Goal: Find specific page/section: Find specific page/section

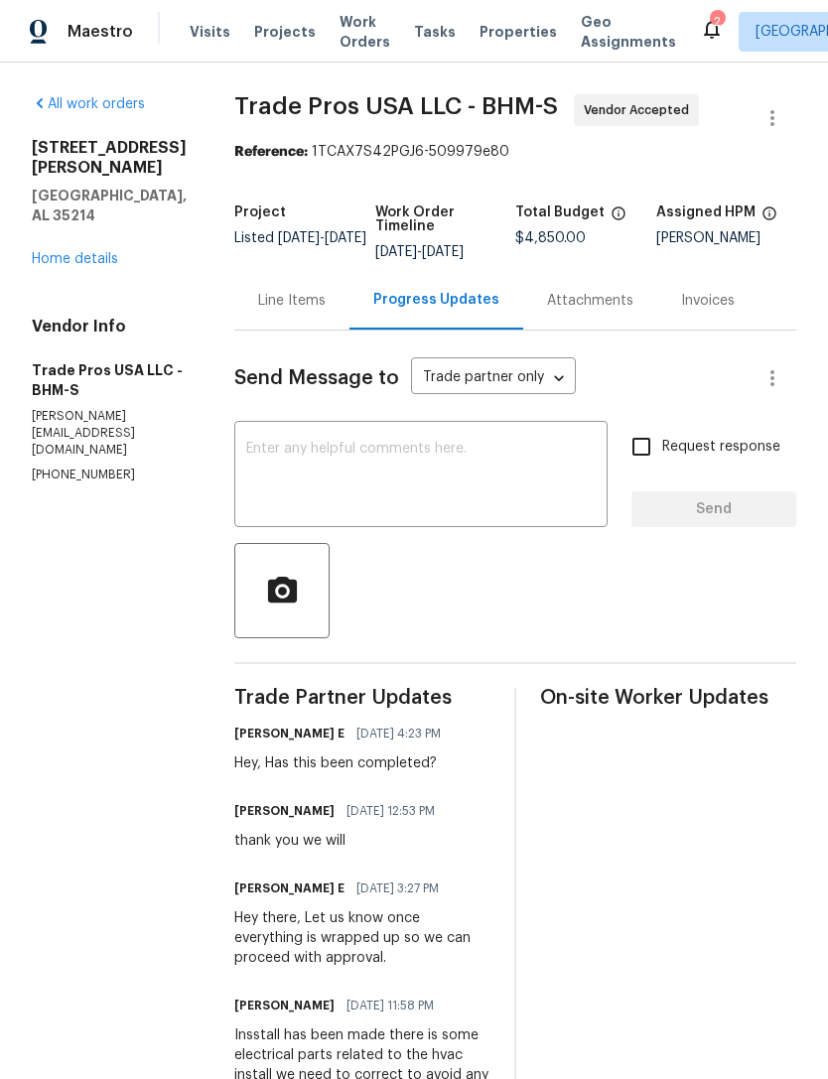
click at [489, 38] on span "Properties" at bounding box center [517, 32] width 77 height 20
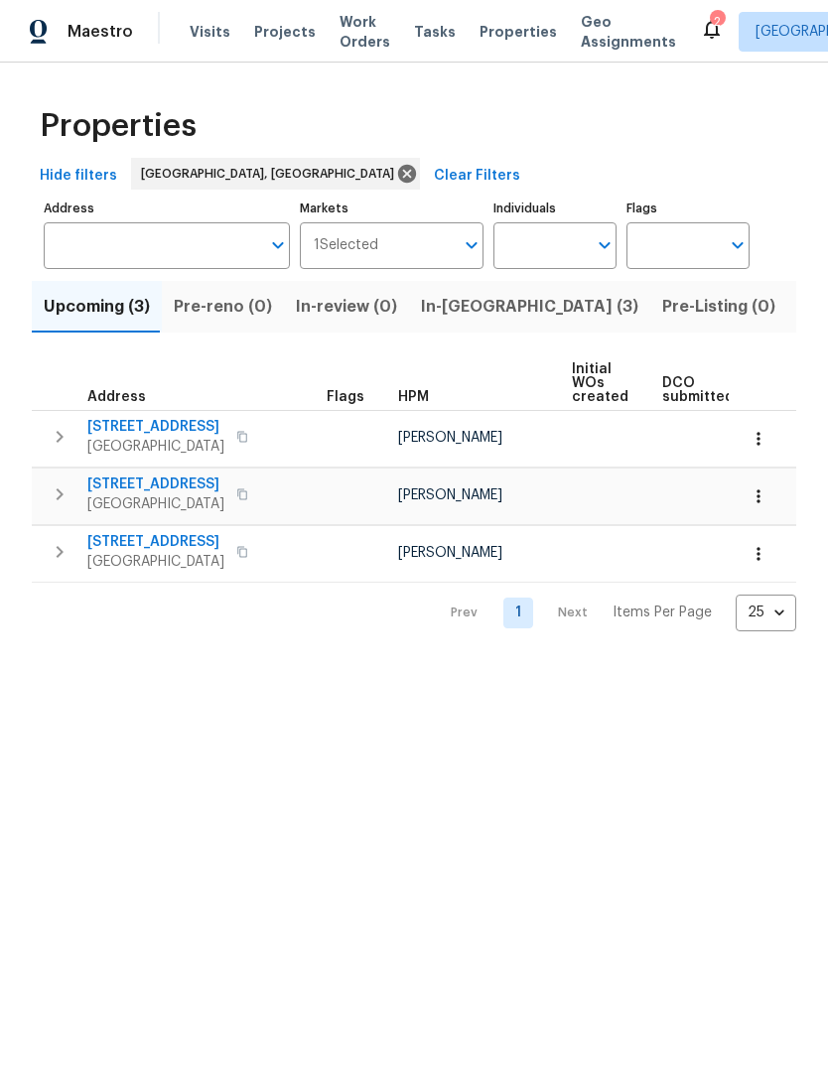
click at [380, 245] on input "Markets" at bounding box center [416, 245] width 76 height 47
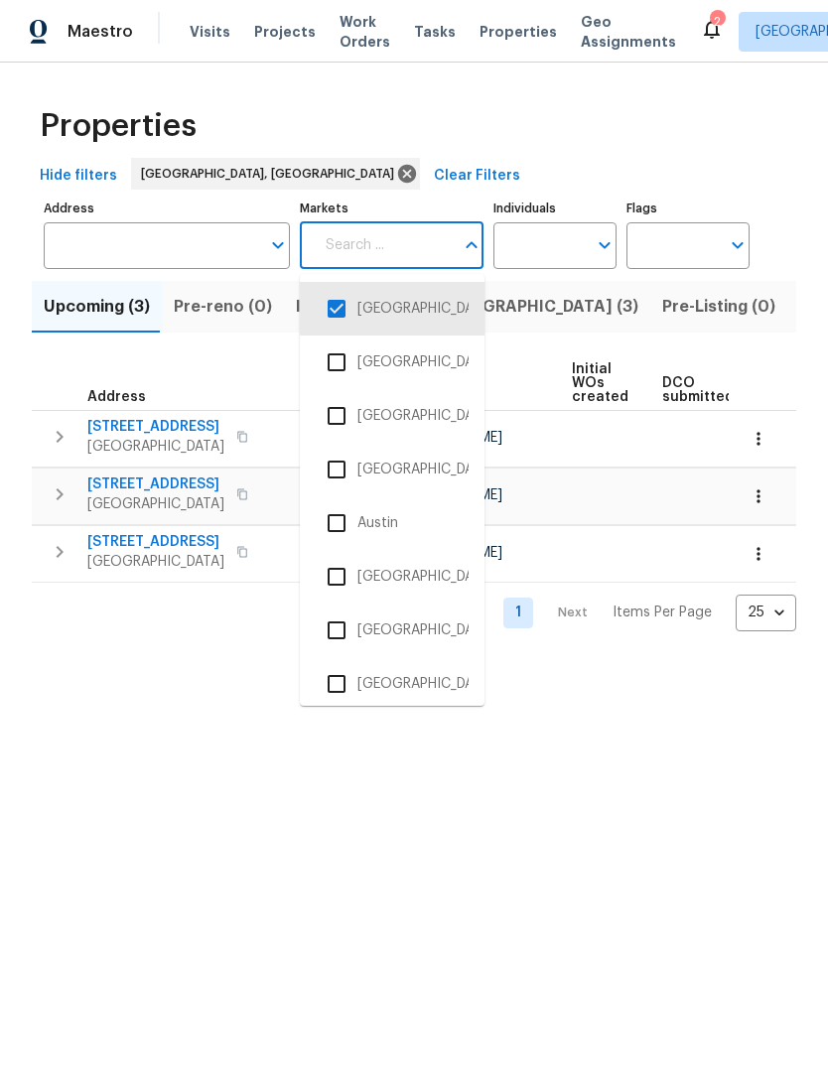
click at [344, 673] on input "checkbox" at bounding box center [337, 684] width 42 height 42
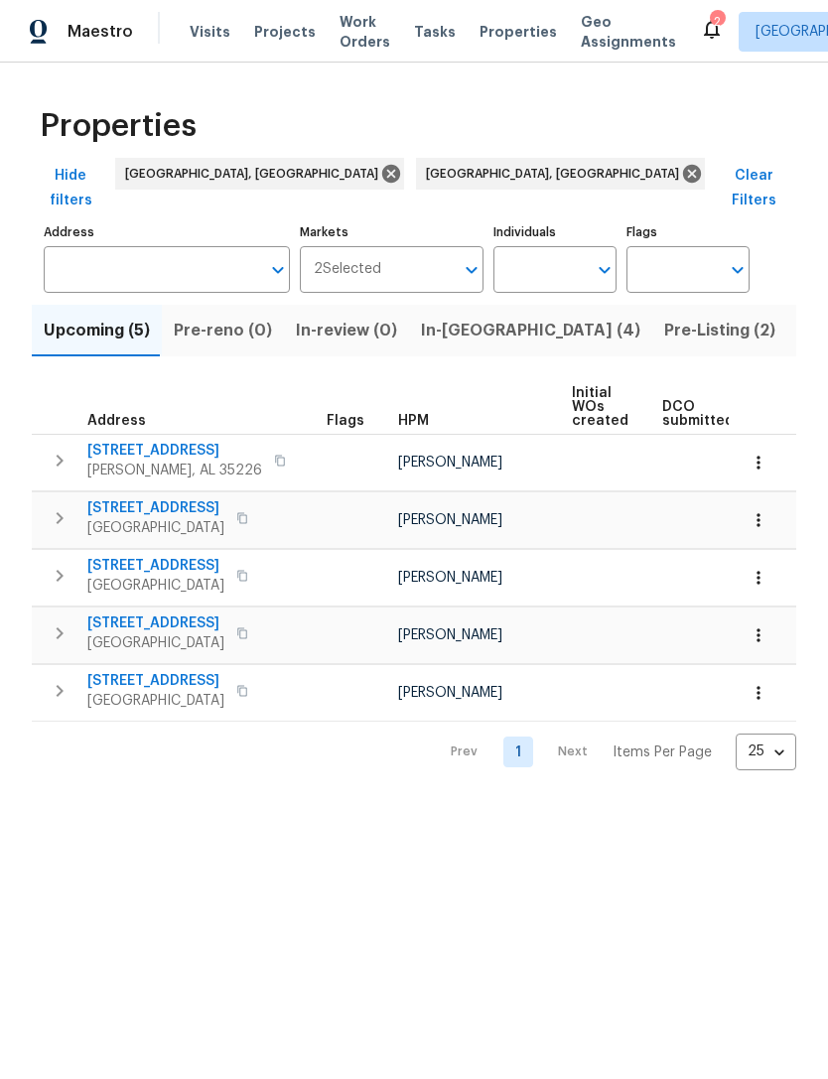
click at [375, 261] on span "2 Selected" at bounding box center [347, 269] width 67 height 17
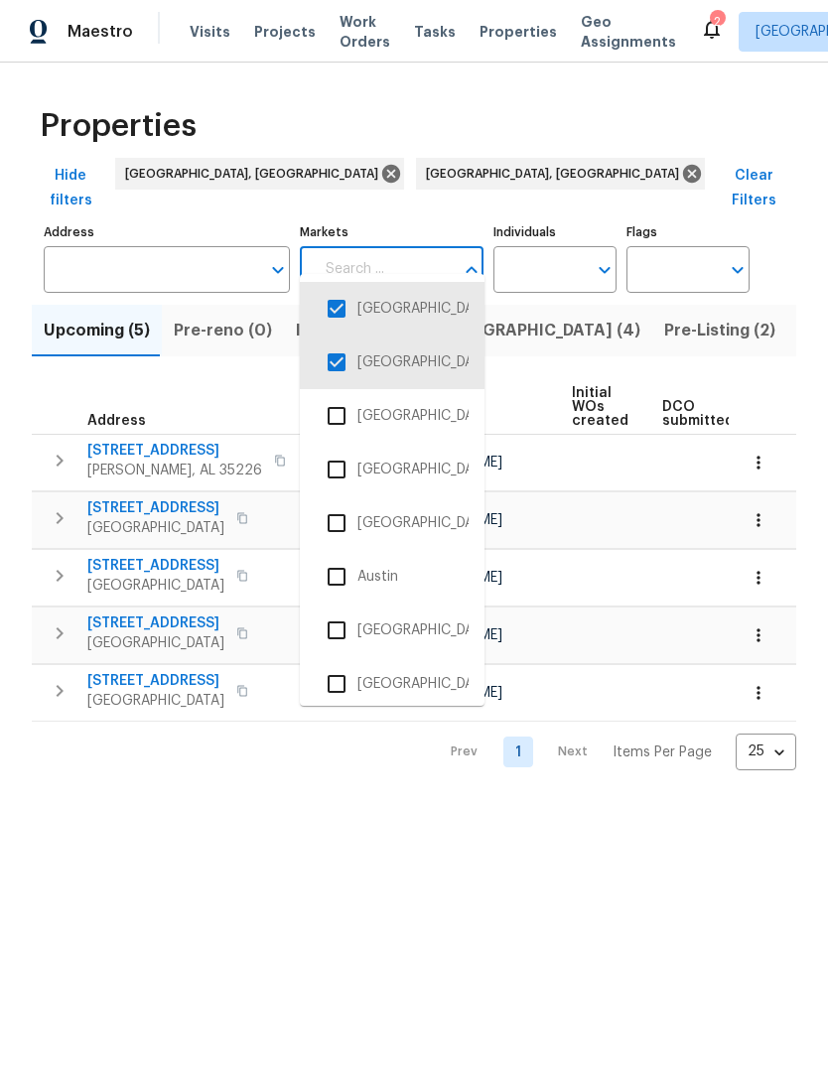
click at [339, 313] on input "checkbox" at bounding box center [337, 309] width 42 height 42
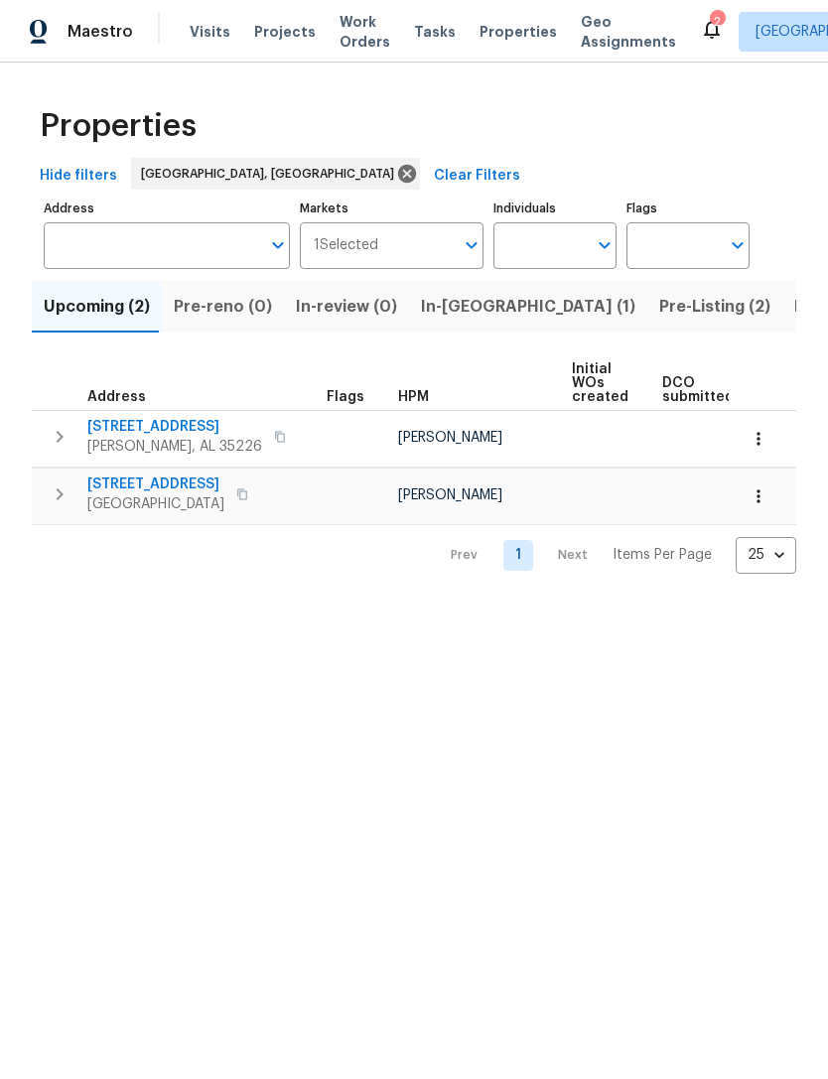
click at [794, 316] on span "Listed (22)" at bounding box center [836, 307] width 84 height 28
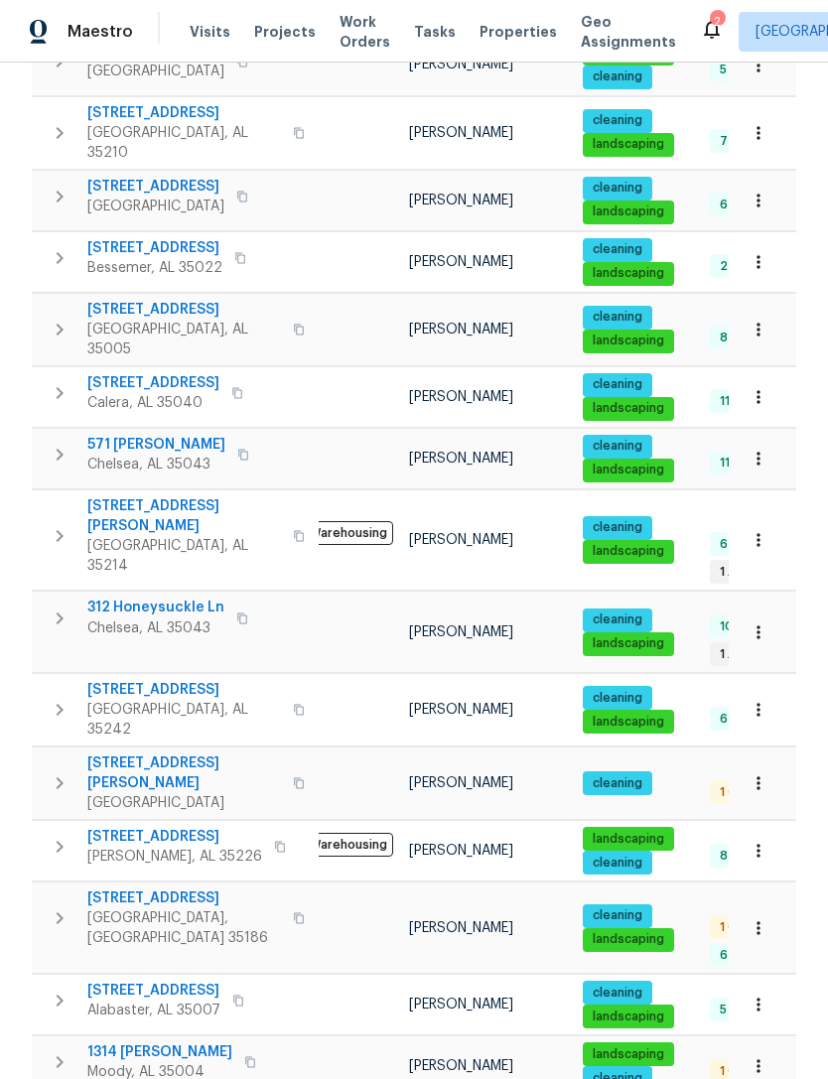
scroll to position [479, 0]
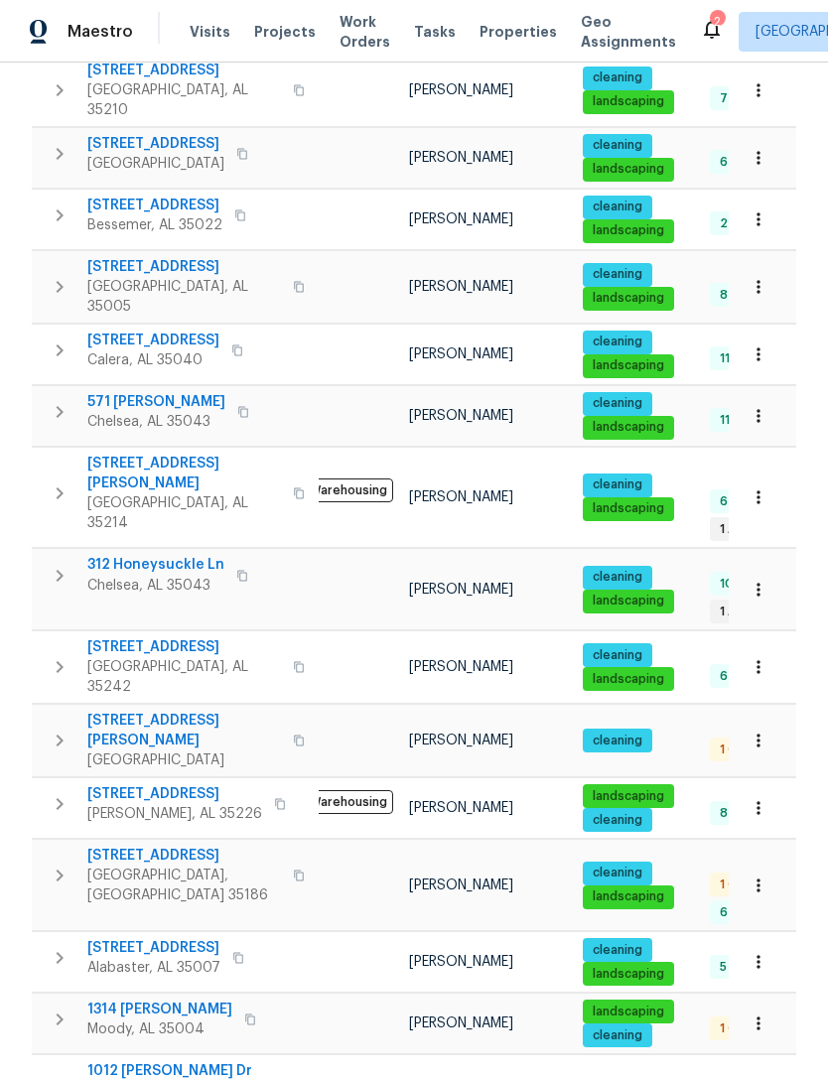
click at [173, 784] on span "[STREET_ADDRESS]" at bounding box center [174, 794] width 175 height 20
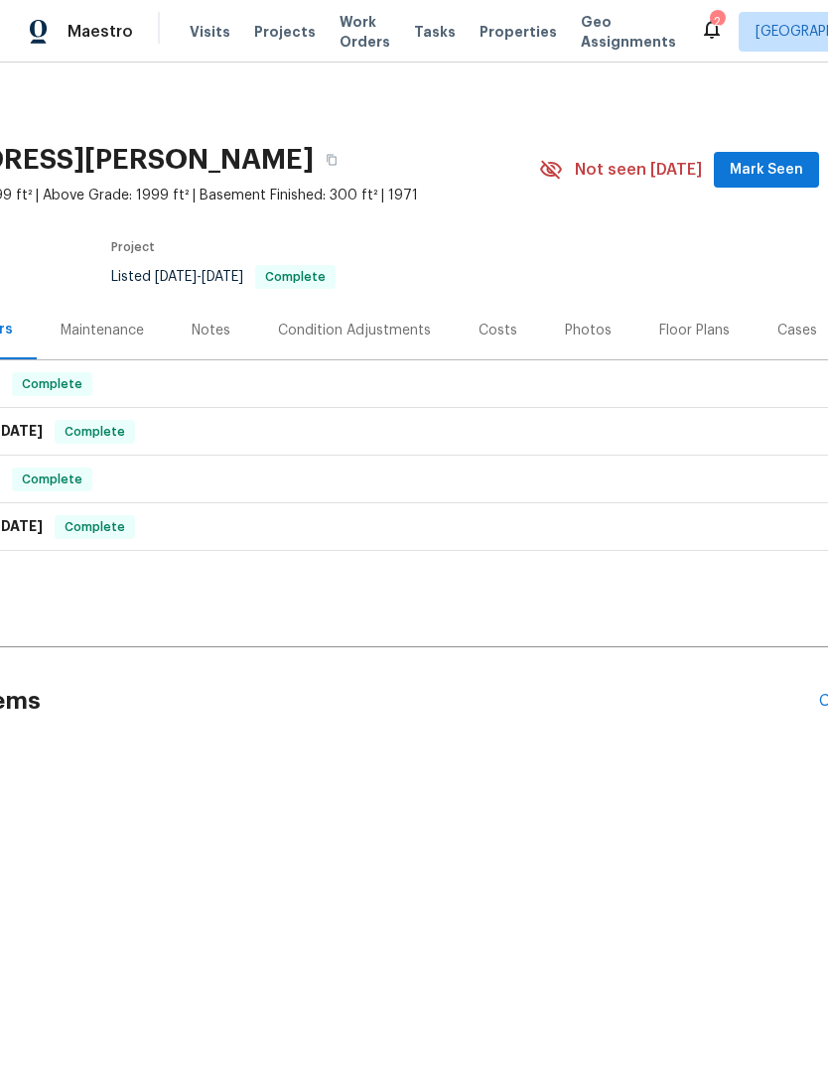
scroll to position [0, 177]
click at [706, 321] on div "Floor Plans" at bounding box center [698, 331] width 70 height 20
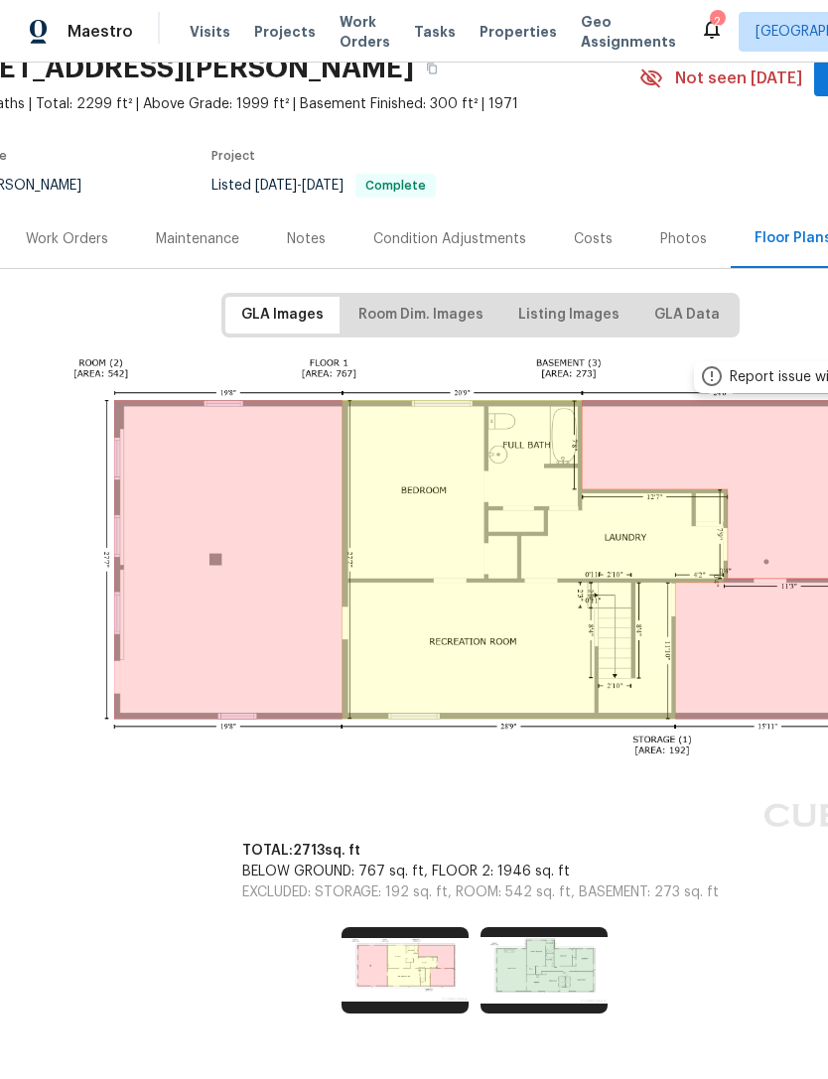
scroll to position [90, 81]
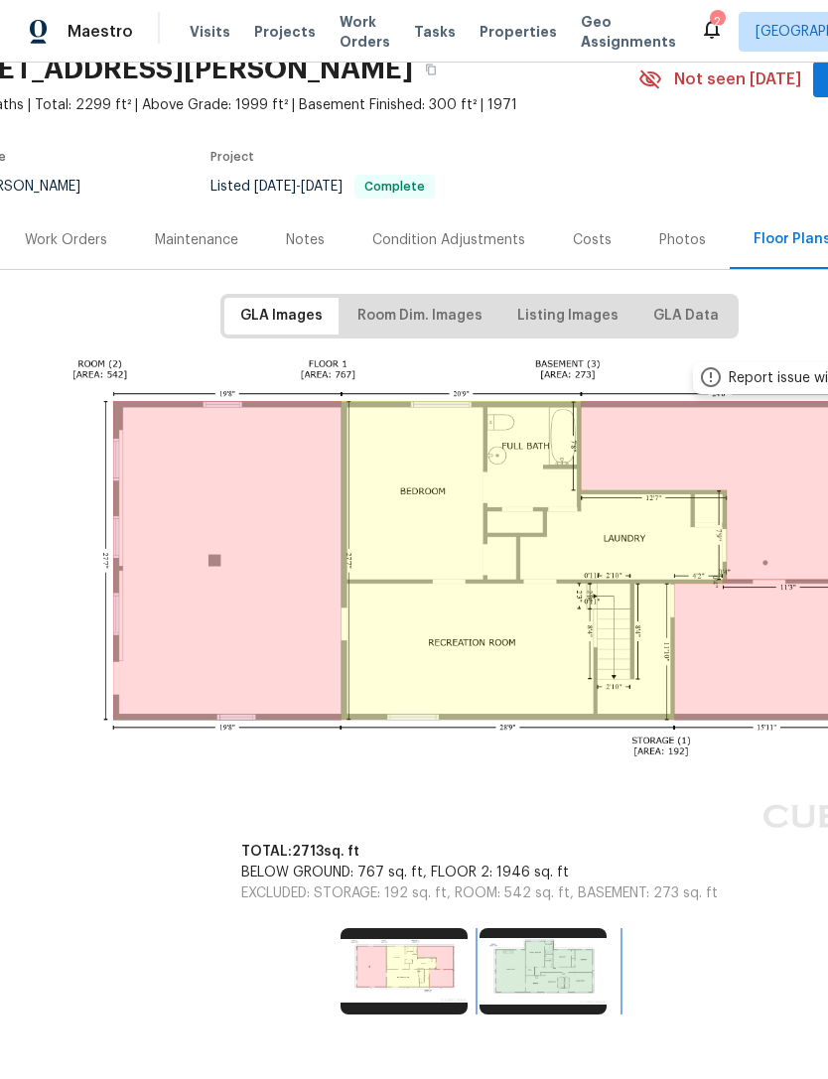
click at [555, 976] on img at bounding box center [542, 970] width 127 height 85
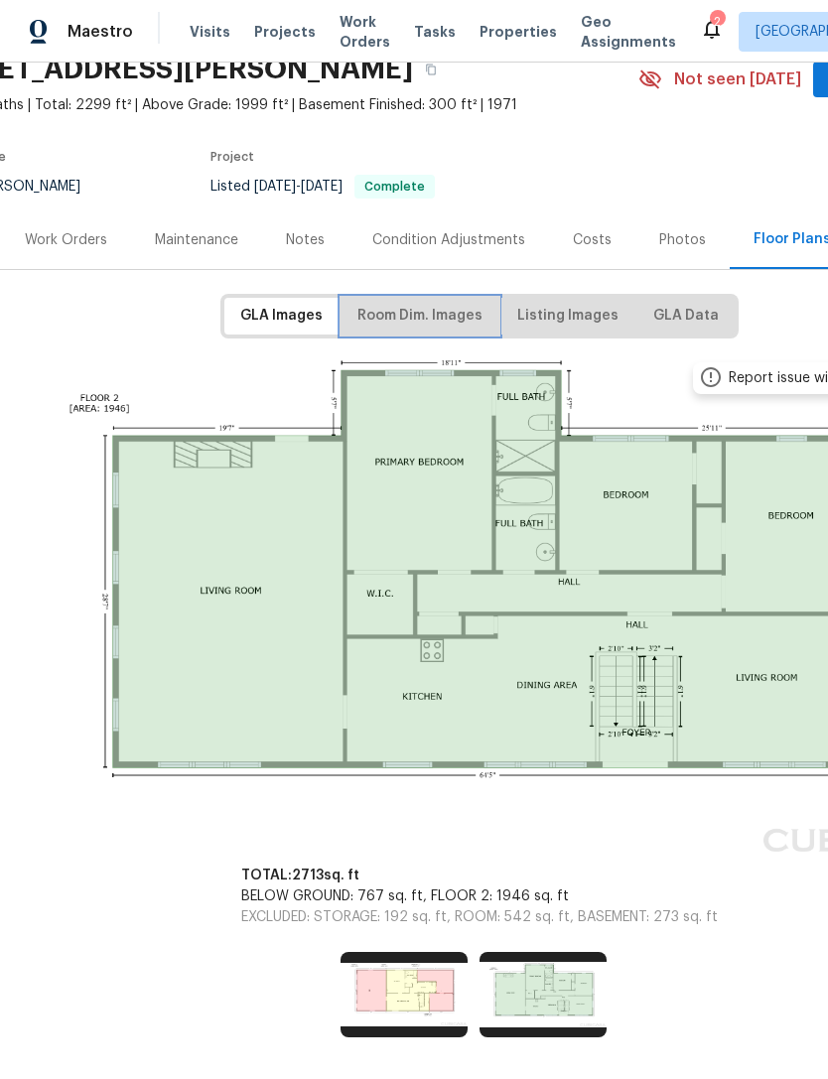
click at [417, 316] on span "Room Dim. Images" at bounding box center [419, 316] width 125 height 25
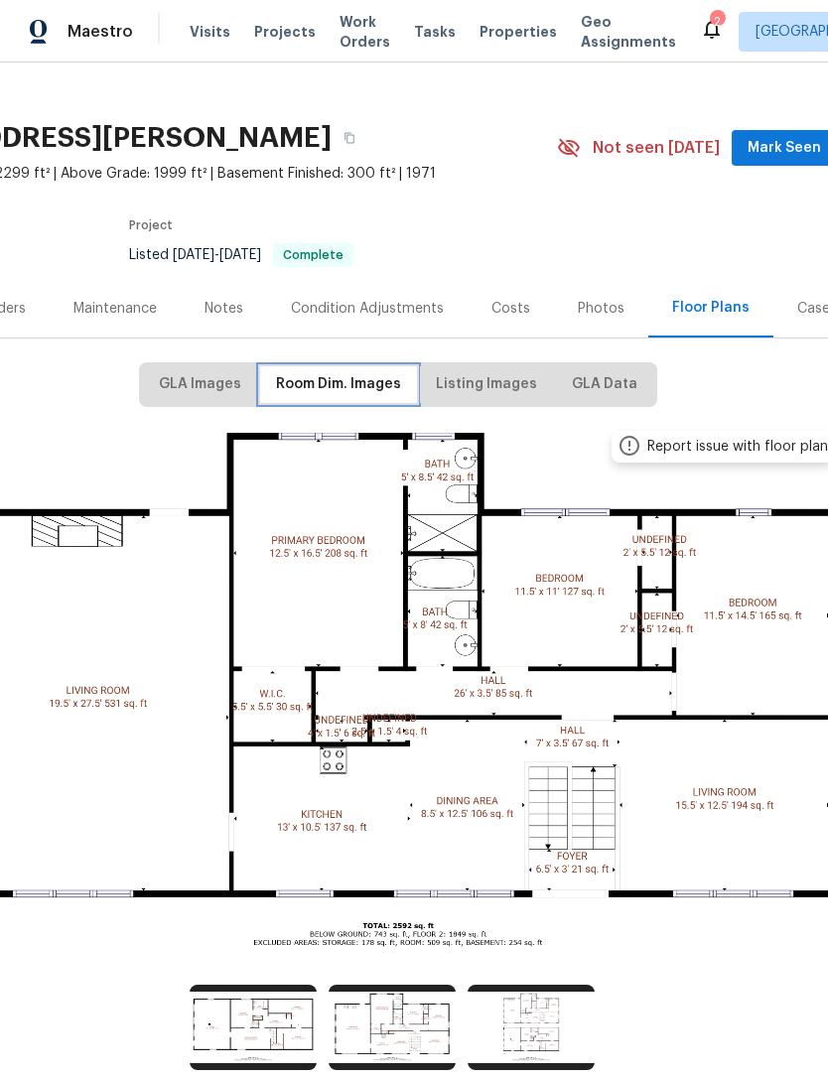
scroll to position [22, 0]
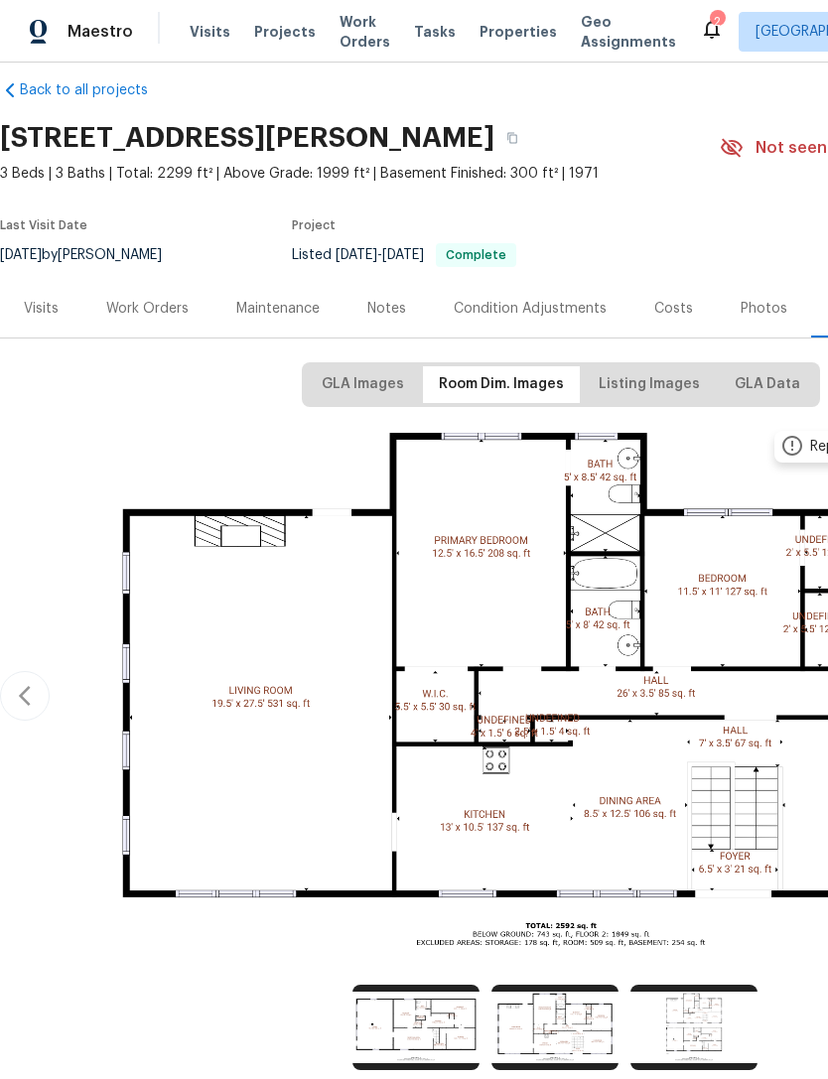
click at [23, 450] on div "Report issue with floor plan Report issue with floor plan Report issue with flo…" at bounding box center [560, 696] width 1121 height 554
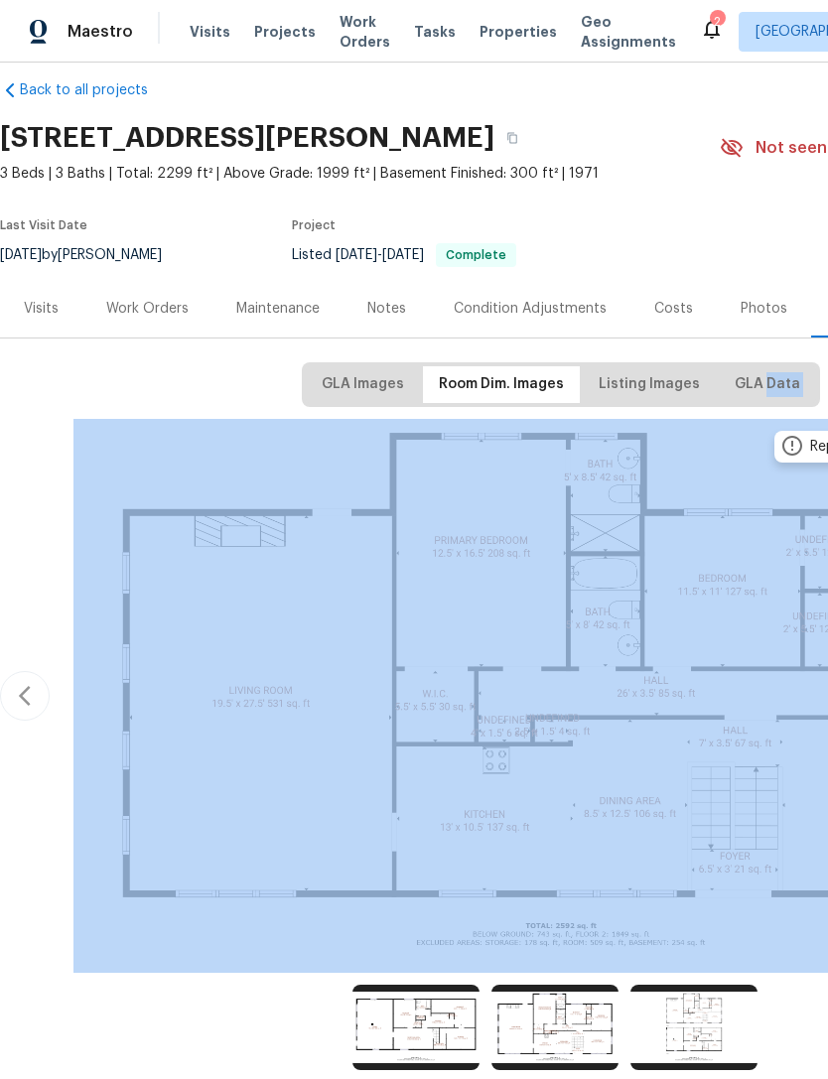
click at [670, 310] on div "Costs" at bounding box center [673, 309] width 39 height 20
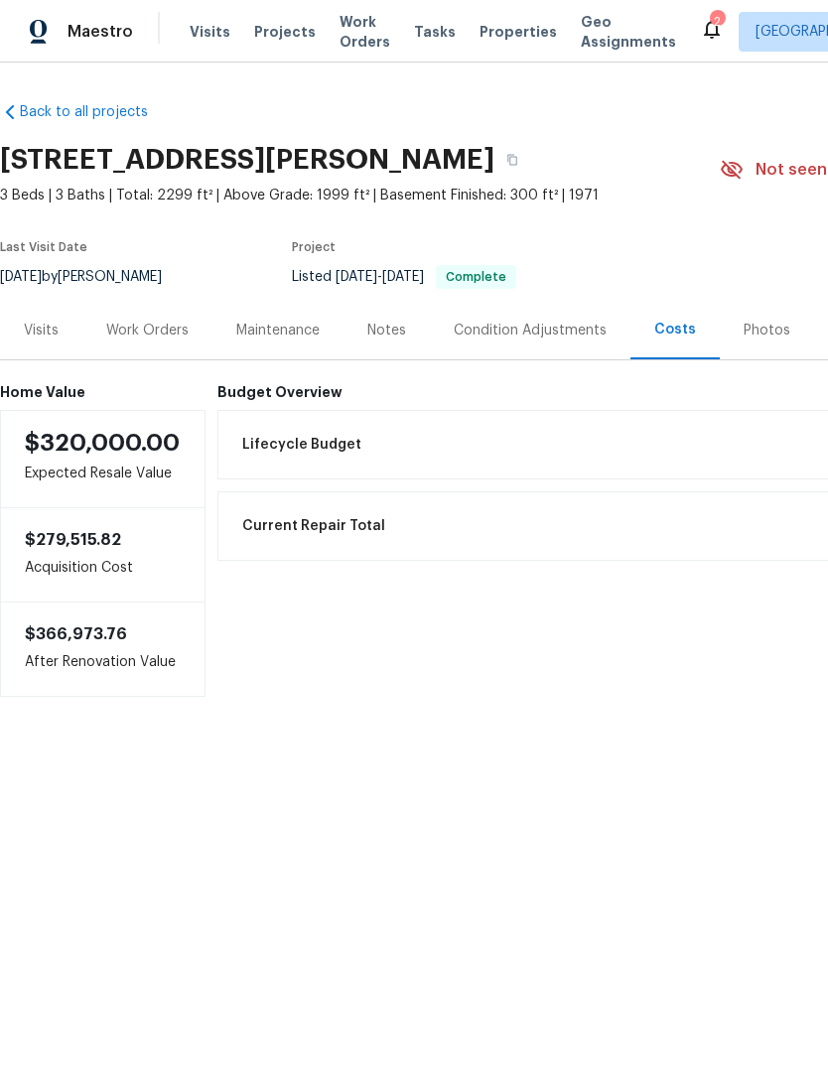
click at [482, 40] on span "Properties" at bounding box center [517, 32] width 77 height 20
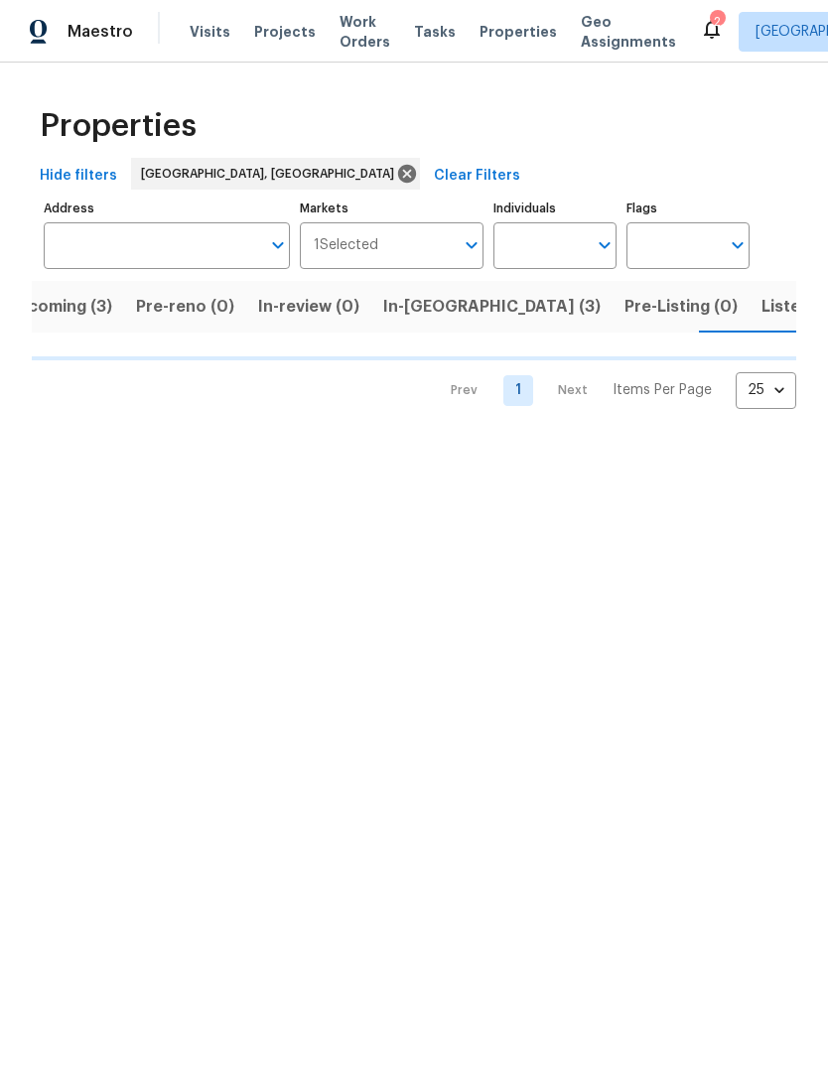
scroll to position [0, 39]
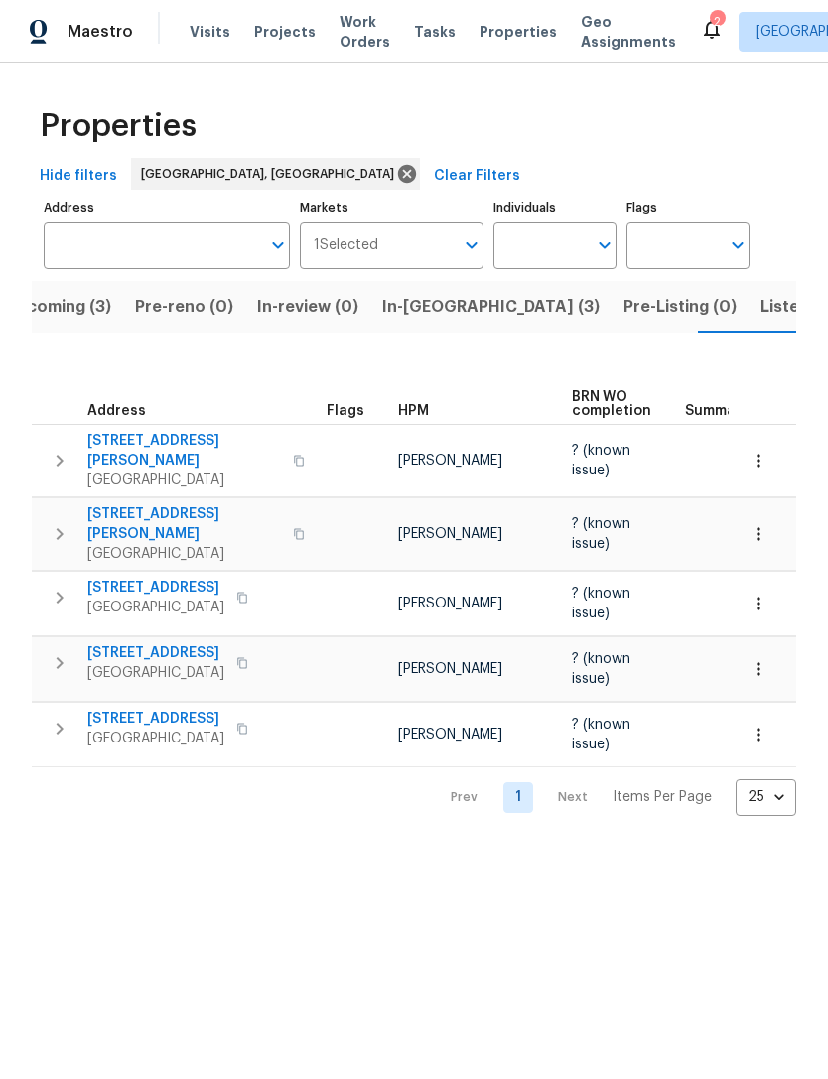
click at [366, 240] on span "1 Selected" at bounding box center [346, 245] width 64 height 17
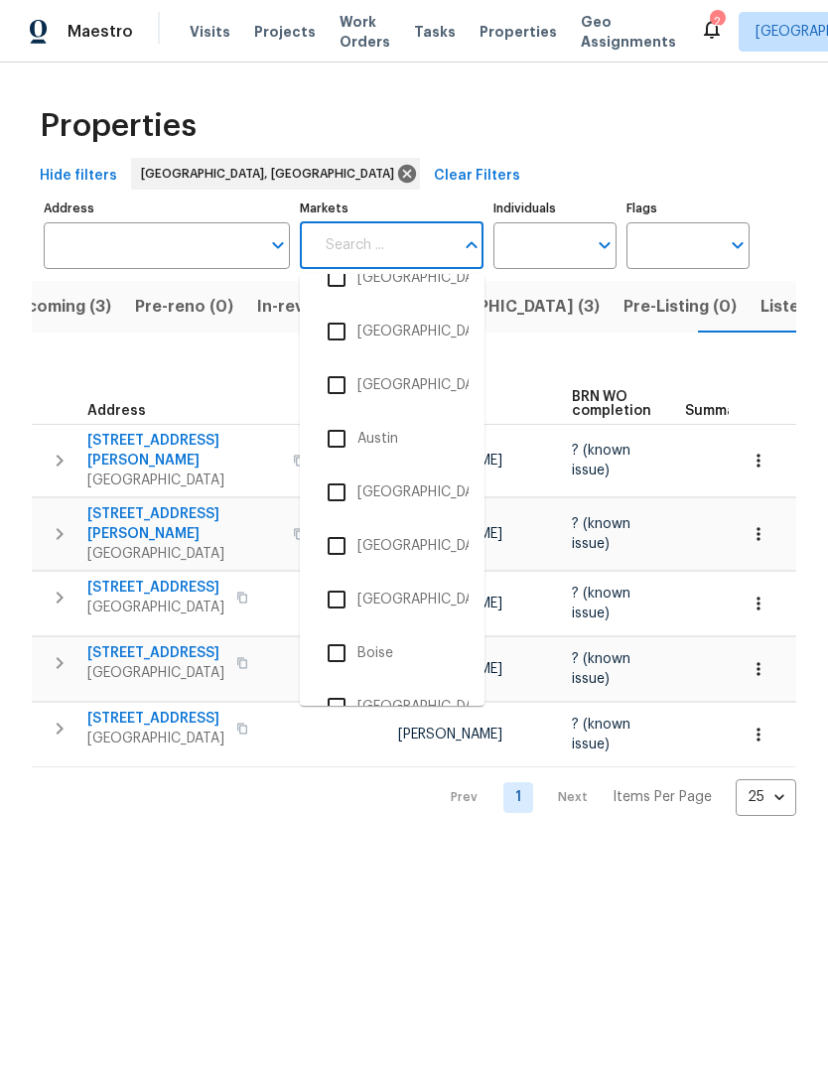
scroll to position [83, 0]
click at [396, 605] on li "[GEOGRAPHIC_DATA], [GEOGRAPHIC_DATA]" at bounding box center [392, 600] width 153 height 42
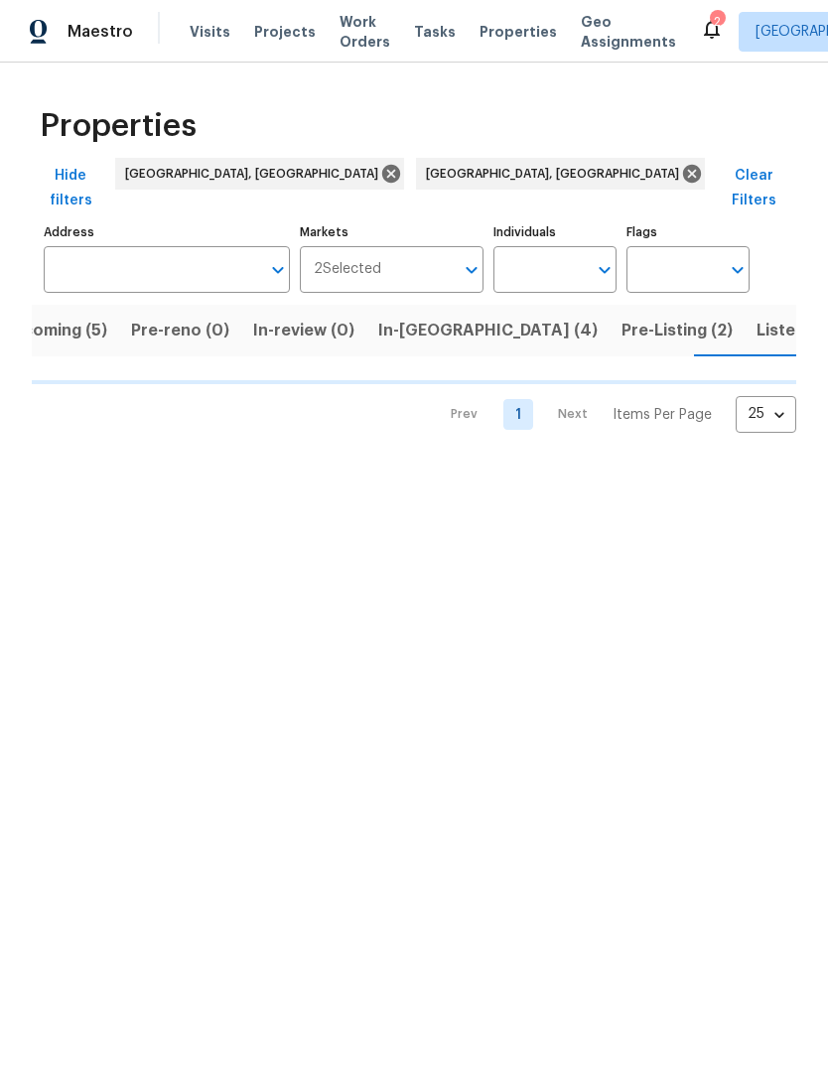
scroll to position [0, 46]
click at [369, 246] on div "2 Selected Markets" at bounding box center [392, 269] width 185 height 47
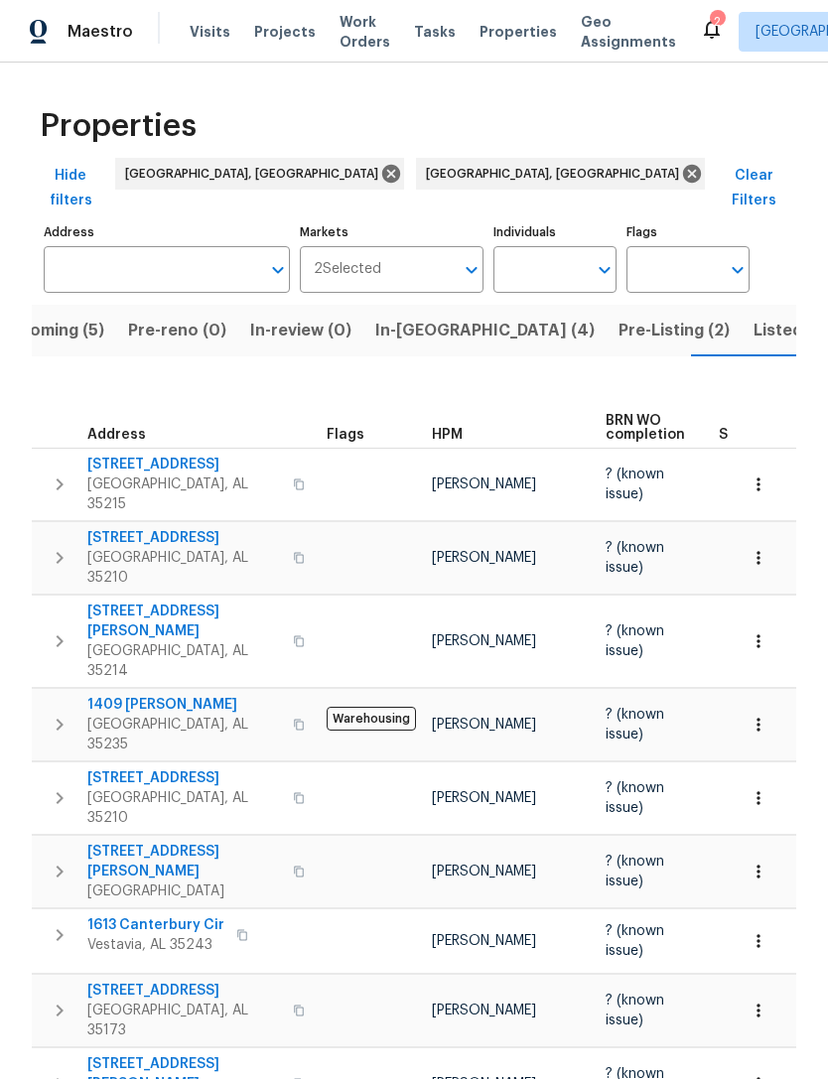
click at [390, 321] on span "In-[GEOGRAPHIC_DATA] (4)" at bounding box center [484, 331] width 219 height 28
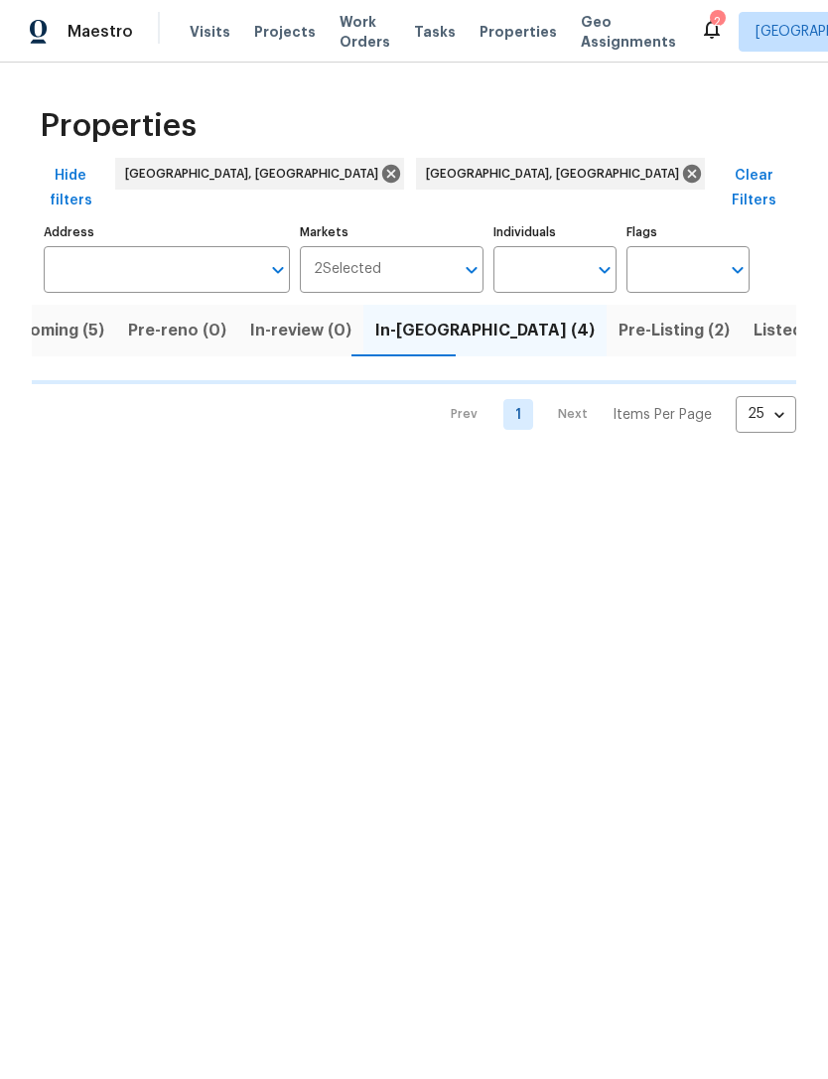
click at [372, 258] on div "2 Selected Markets" at bounding box center [392, 269] width 185 height 47
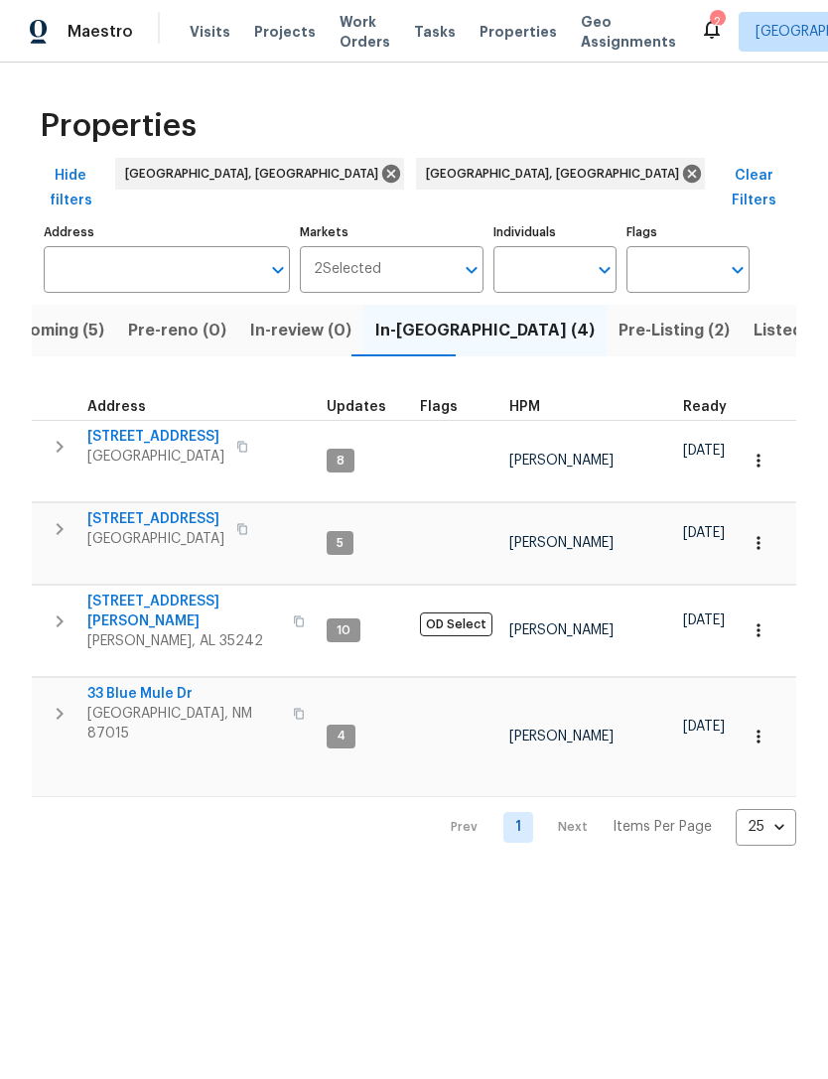
click at [390, 248] on input "Markets" at bounding box center [417, 269] width 73 height 47
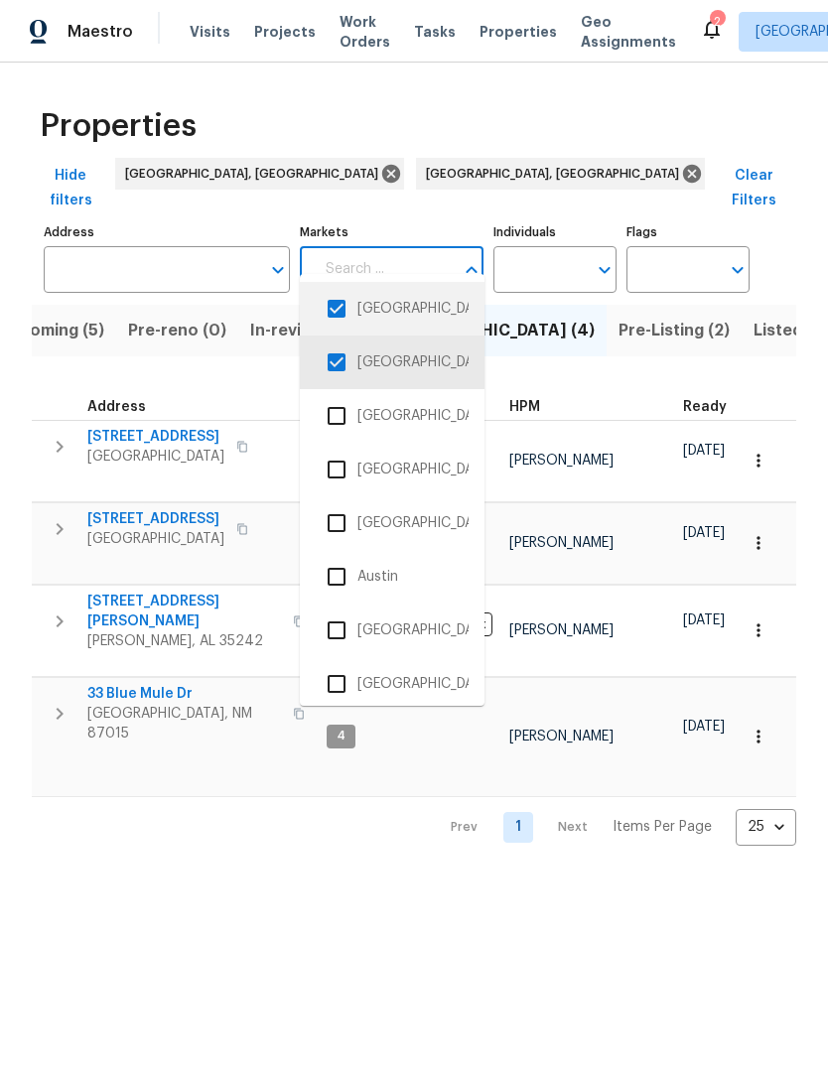
click at [406, 308] on li "[GEOGRAPHIC_DATA], [GEOGRAPHIC_DATA]" at bounding box center [392, 309] width 153 height 42
